Goal: Transaction & Acquisition: Purchase product/service

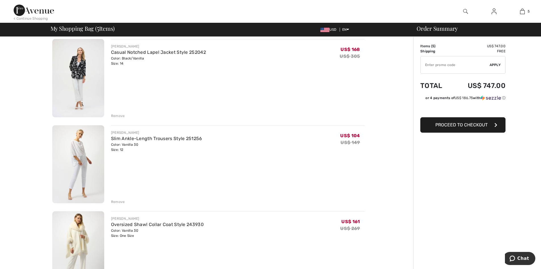
scroll to position [227, 0]
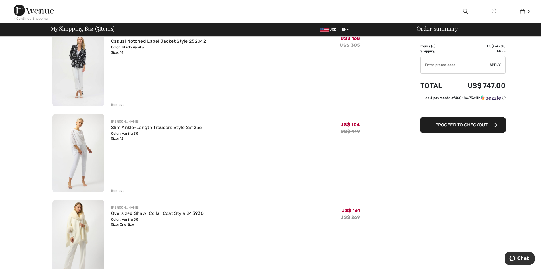
click at [436, 67] on input "TEXT" at bounding box center [455, 64] width 69 height 17
type input "EXTRA20"
click at [493, 64] on span "Apply" at bounding box center [495, 64] width 11 height 5
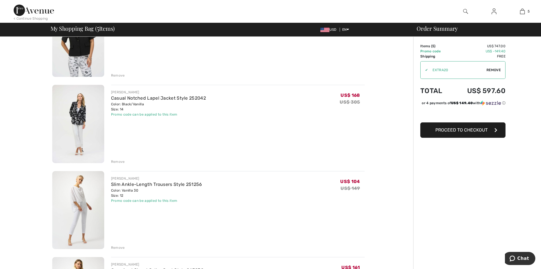
scroll to position [284, 0]
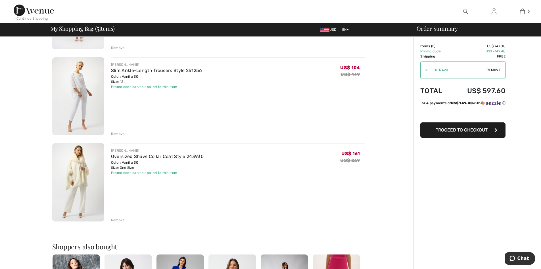
click at [120, 220] on div "Remove" at bounding box center [118, 219] width 14 height 5
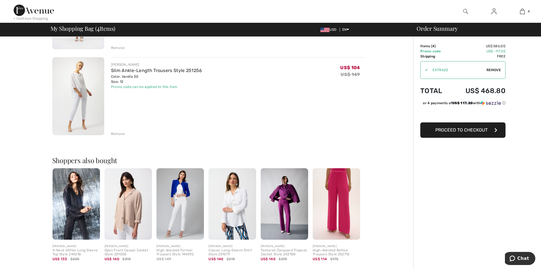
click at [338, 218] on img at bounding box center [336, 203] width 47 height 71
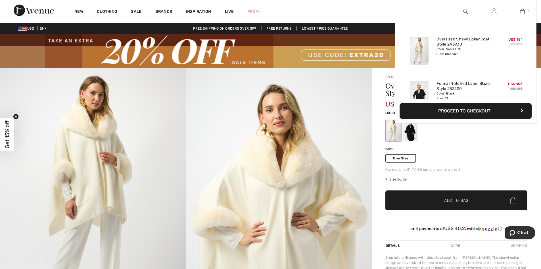
click at [521, 11] on img at bounding box center [522, 11] width 5 height 7
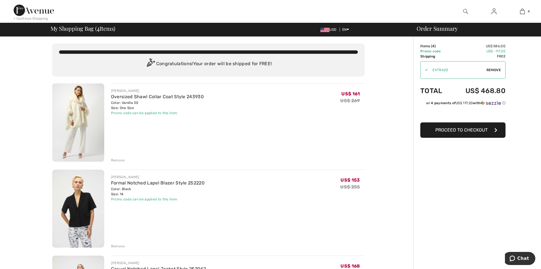
click at [117, 159] on div "Remove" at bounding box center [118, 159] width 14 height 5
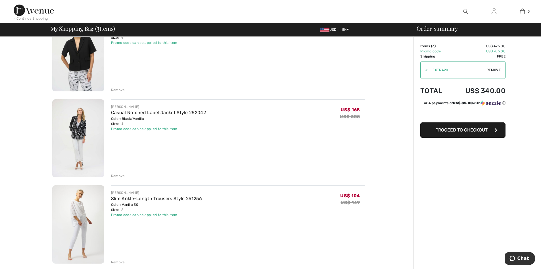
scroll to position [85, 0]
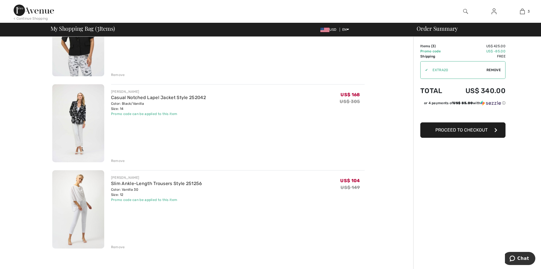
click at [455, 127] on span "Proceed to Checkout" at bounding box center [462, 129] width 52 height 5
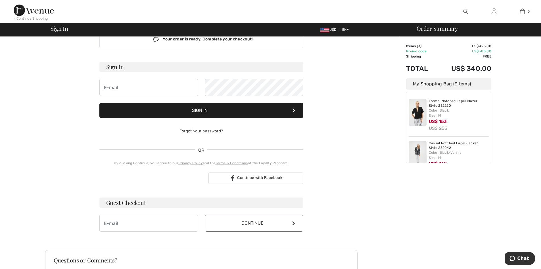
scroll to position [28, 0]
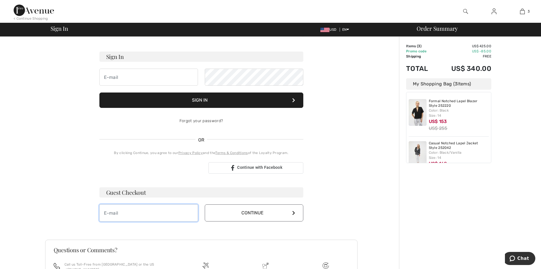
click at [171, 211] on input "email" at bounding box center [148, 212] width 99 height 17
type input "[EMAIL_ADDRESS][DOMAIN_NAME]"
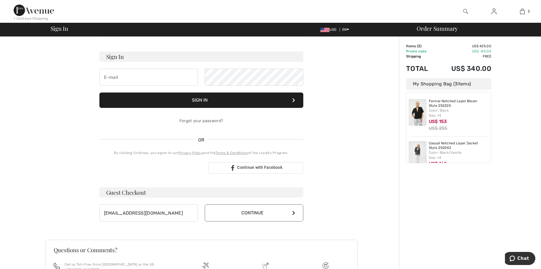
click at [243, 215] on button "Continue" at bounding box center [254, 212] width 99 height 17
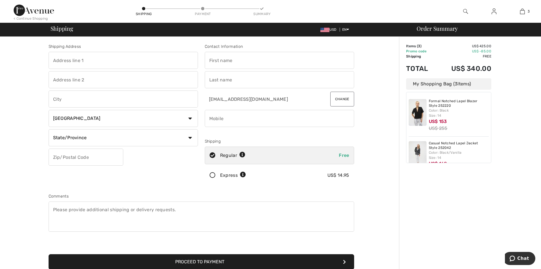
click at [104, 56] on input "text" at bounding box center [124, 60] width 150 height 17
type input "15823 OPEN SKY WAY"
type input "Black Forest"
select select "US"
select select "CO"
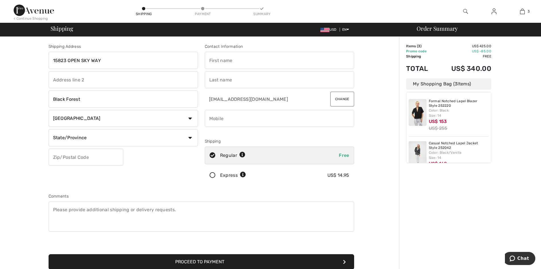
type input "80908"
type input "Mai"
type input "[PERSON_NAME]"
type input "7194886992"
drag, startPoint x: 87, startPoint y: 98, endPoint x: 45, endPoint y: 99, distance: 42.1
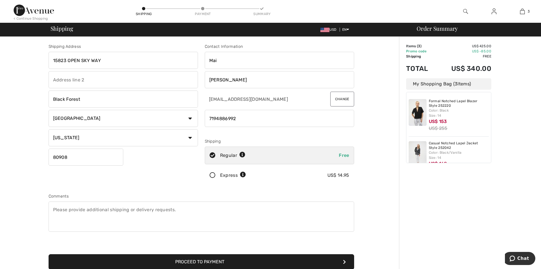
click at [45, 99] on div "Shipping Address 15823 OPEN SKY WAY Black Forest Country Canada United States A…" at bounding box center [201, 204] width 396 height 334
type input "Colorado Springs"
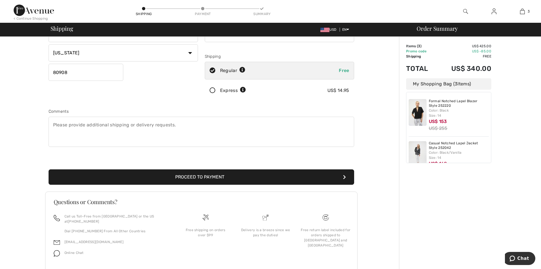
scroll to position [97, 0]
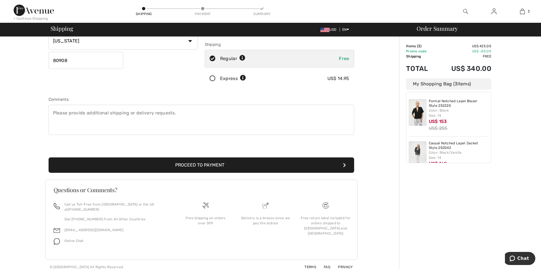
click at [209, 165] on button "Proceed to Payment" at bounding box center [202, 164] width 306 height 15
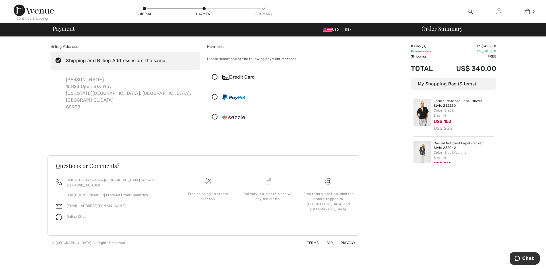
click at [215, 75] on icon at bounding box center [214, 77] width 15 height 6
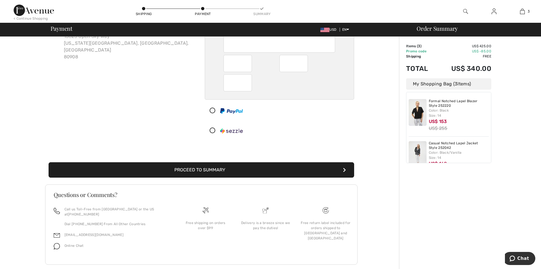
scroll to position [55, 0]
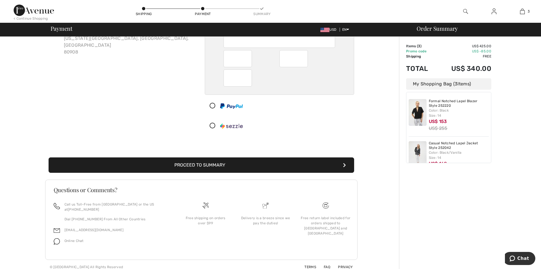
click at [232, 163] on button "Proceed to Summary" at bounding box center [202, 164] width 306 height 15
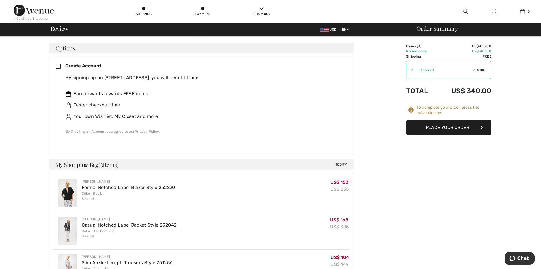
scroll to position [171, 0]
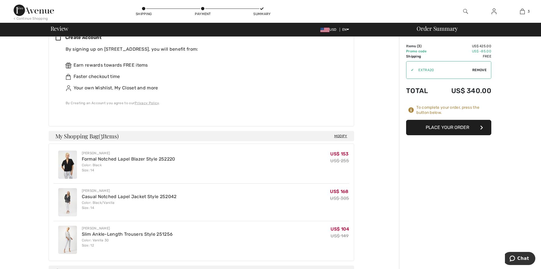
click at [440, 127] on button "Place Your Order" at bounding box center [448, 127] width 85 height 15
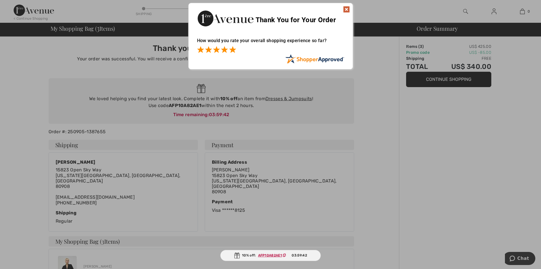
click at [232, 49] on span at bounding box center [232, 49] width 7 height 7
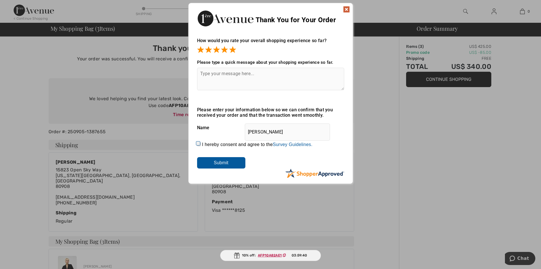
click at [216, 164] on input "Submit" at bounding box center [221, 162] width 48 height 11
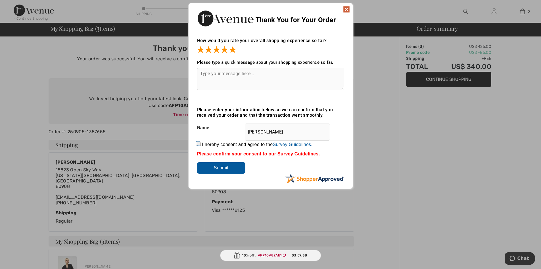
click at [197, 143] on input "I hereby consent and agree to the By submitting a review, you grant permission …" at bounding box center [199, 144] width 4 height 4
checkbox input "true"
click at [213, 164] on input "Submit" at bounding box center [221, 167] width 48 height 11
